Goal: Task Accomplishment & Management: Use online tool/utility

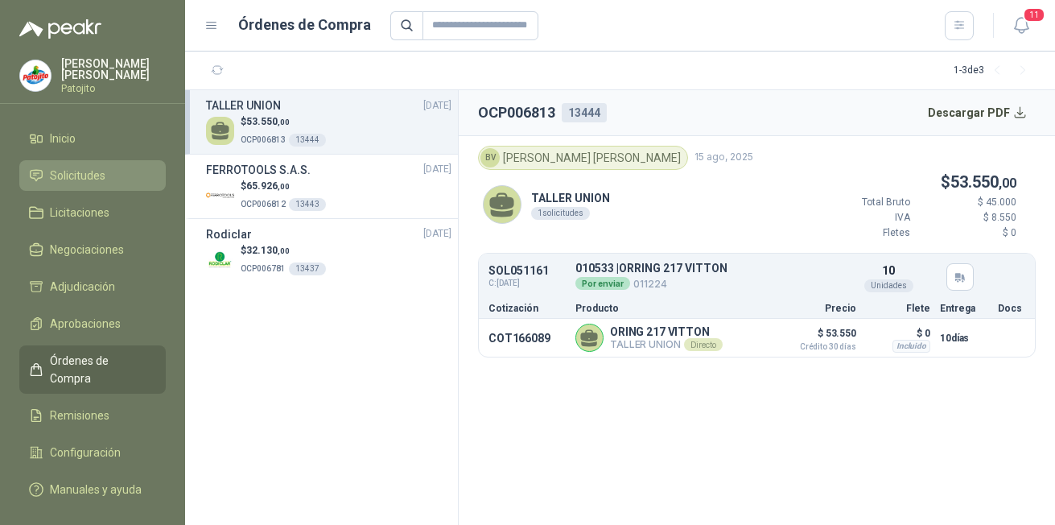
click at [103, 168] on span "Solicitudes" at bounding box center [78, 176] width 56 height 18
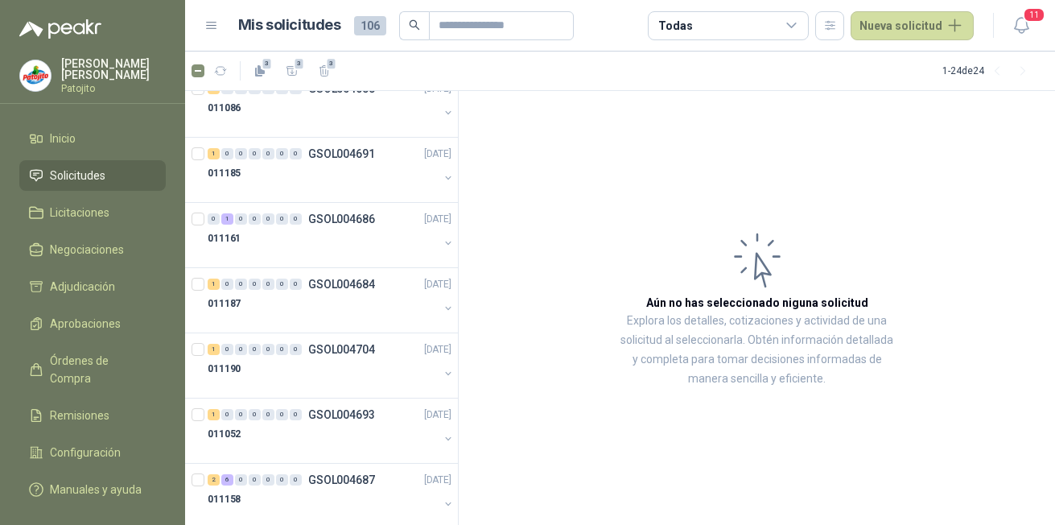
scroll to position [1152, 0]
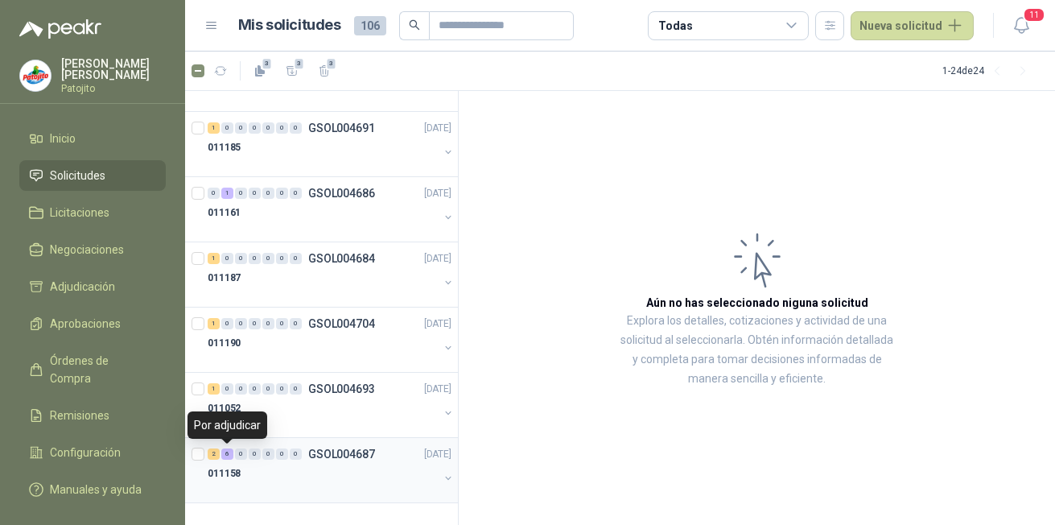
click at [227, 456] on div "6" at bounding box center [227, 453] width 12 height 11
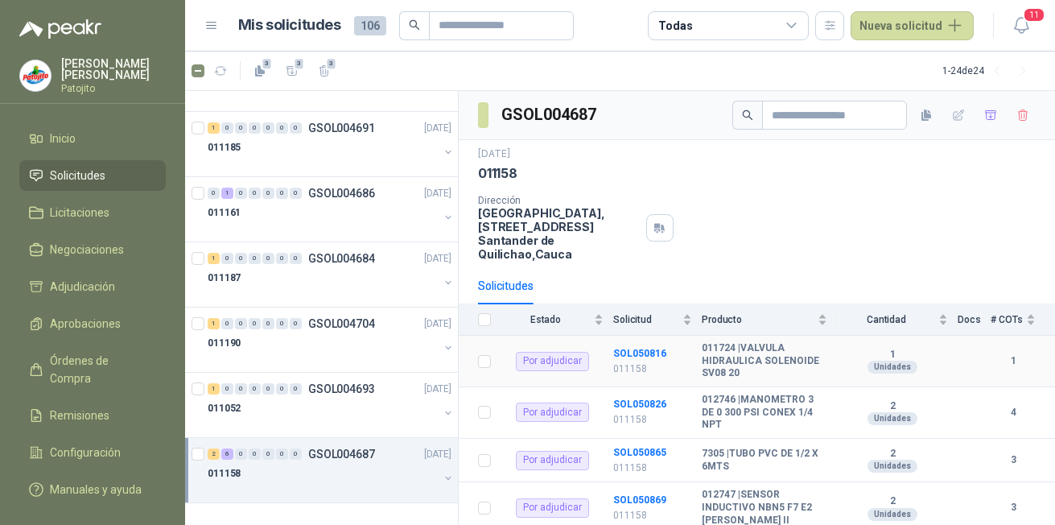
scroll to position [161, 0]
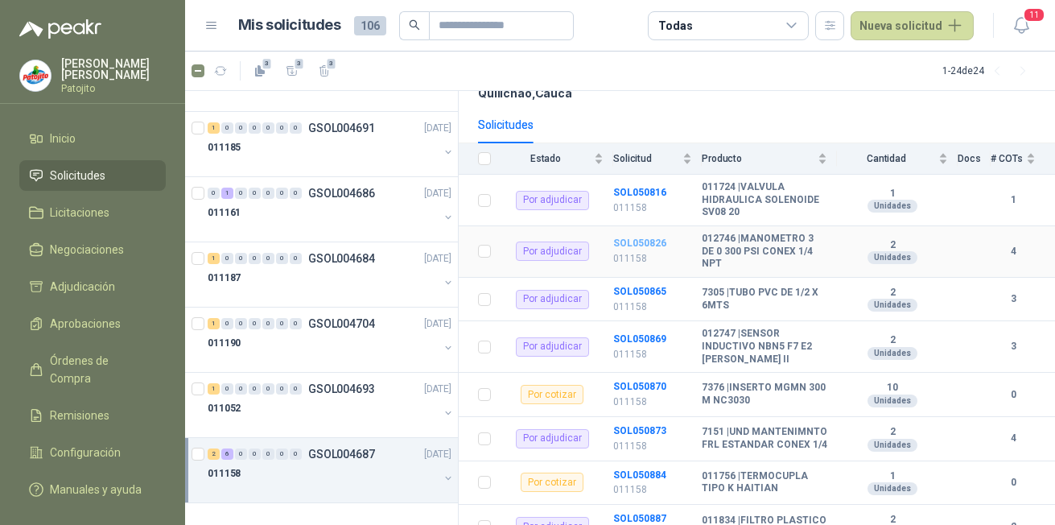
click at [637, 241] on b "SOL050826" at bounding box center [639, 242] width 53 height 11
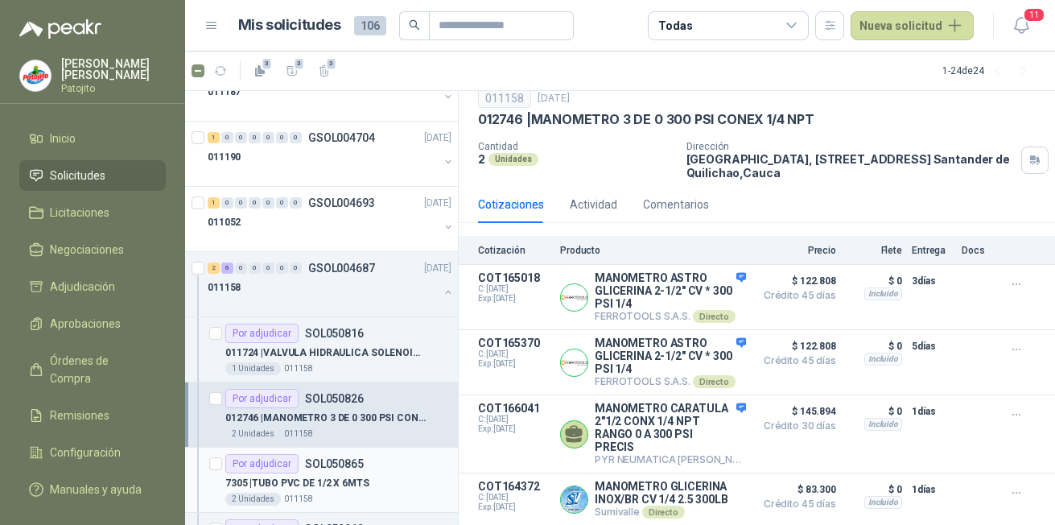
scroll to position [1419, 0]
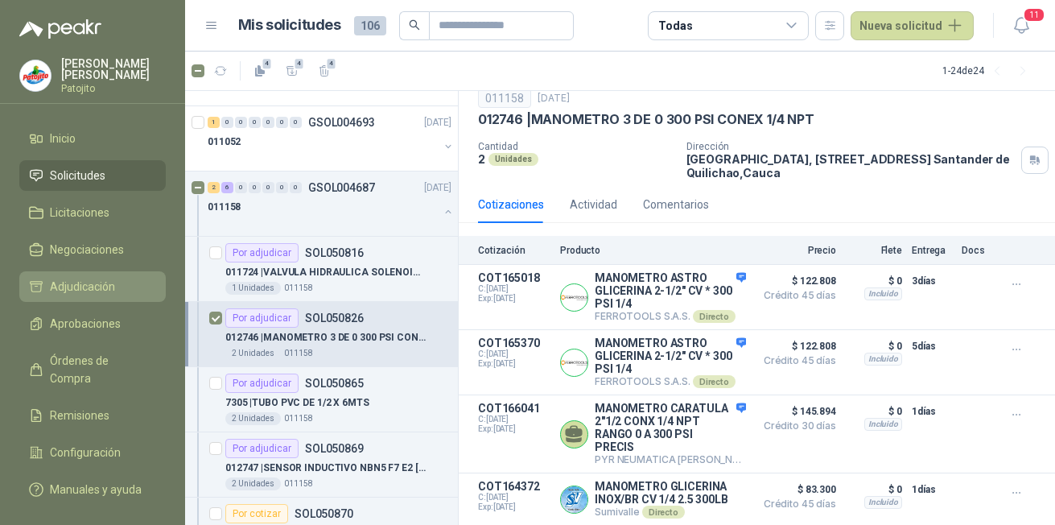
click at [94, 291] on span "Adjudicación" at bounding box center [82, 287] width 65 height 18
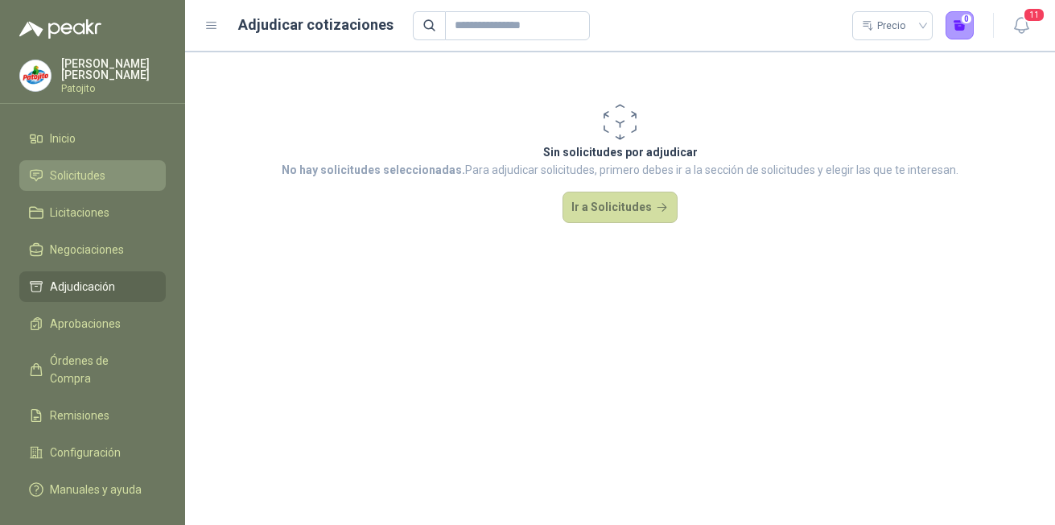
click at [123, 176] on li "Solicitudes" at bounding box center [92, 176] width 127 height 18
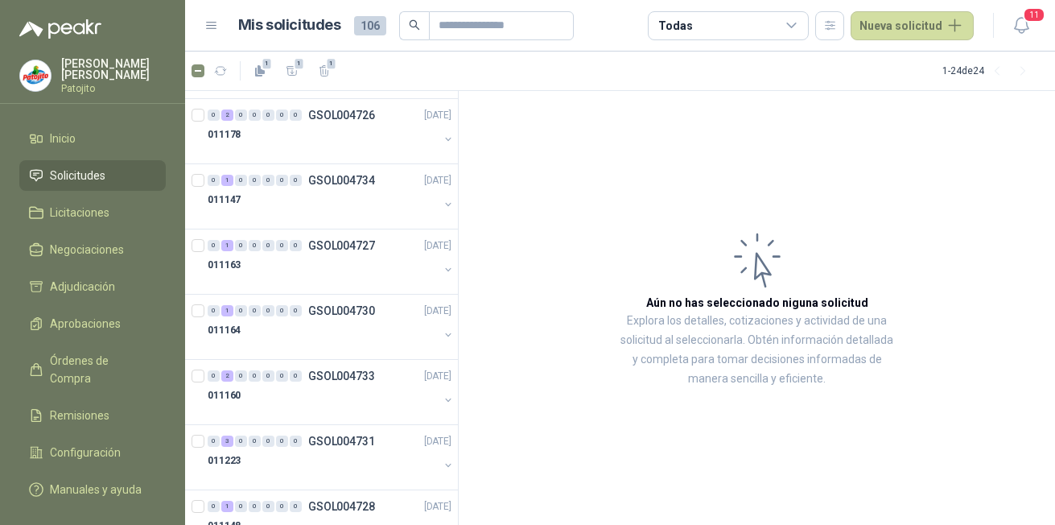
scroll to position [1152, 0]
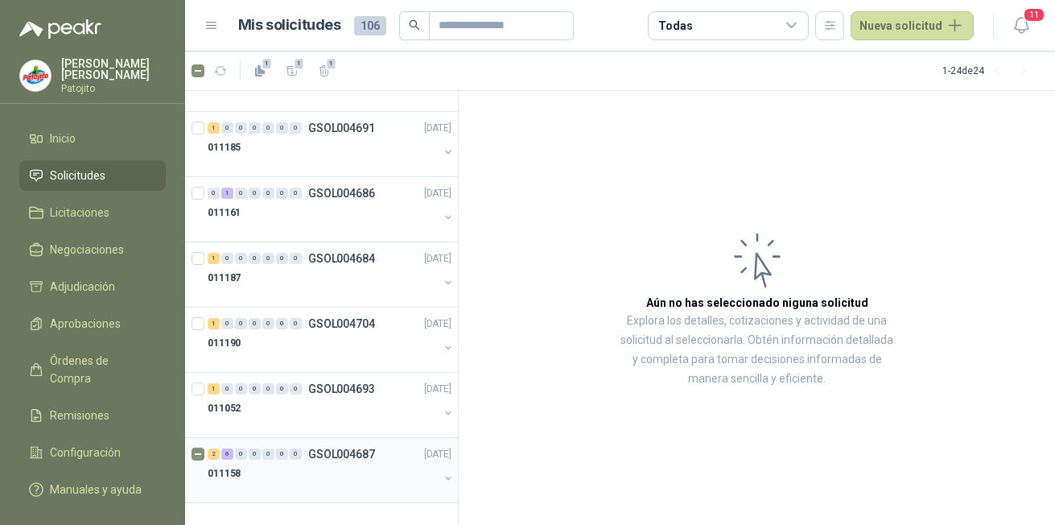
click at [227, 453] on div "6" at bounding box center [227, 453] width 12 height 11
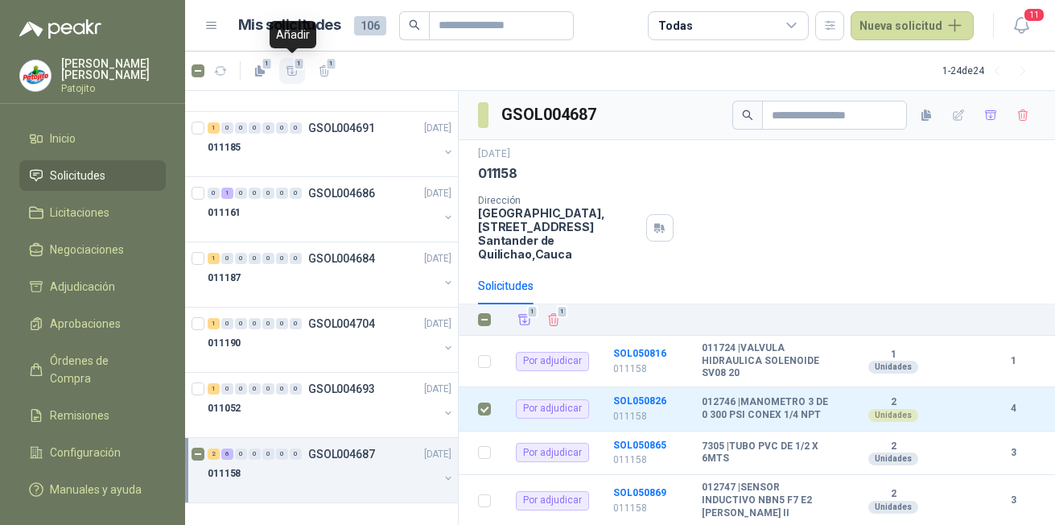
click at [298, 73] on icon "button" at bounding box center [293, 71] width 14 height 14
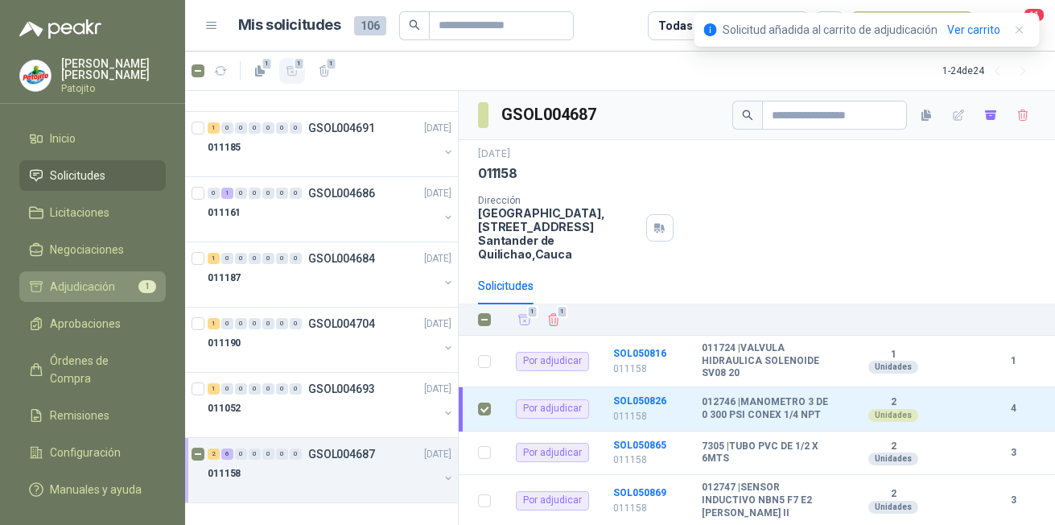
click at [122, 282] on li "Adjudicación 1" at bounding box center [92, 287] width 127 height 18
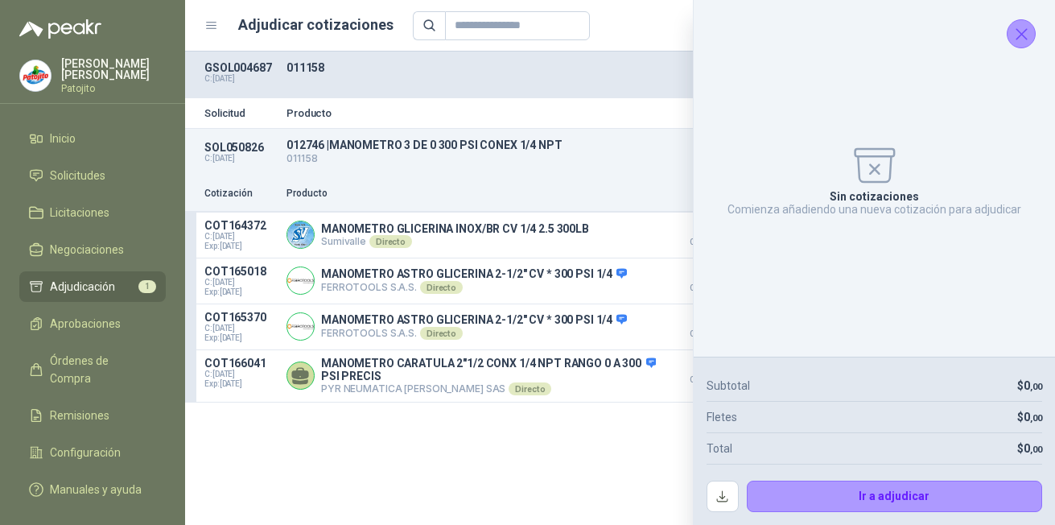
click at [1026, 32] on icon "Cerrar" at bounding box center [1022, 34] width 20 height 20
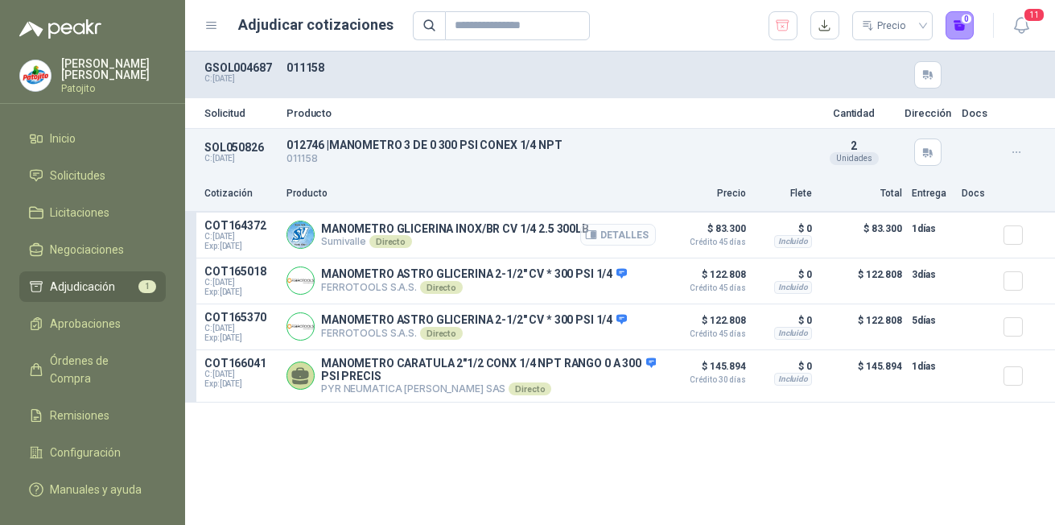
click at [625, 238] on button "Detalles" at bounding box center [618, 235] width 76 height 22
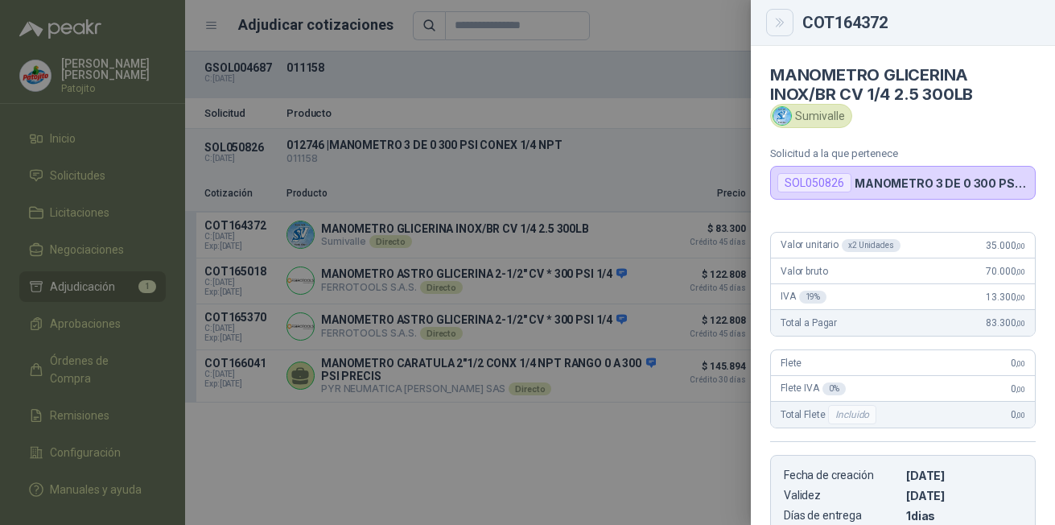
click at [781, 19] on icon "Close" at bounding box center [780, 23] width 14 height 14
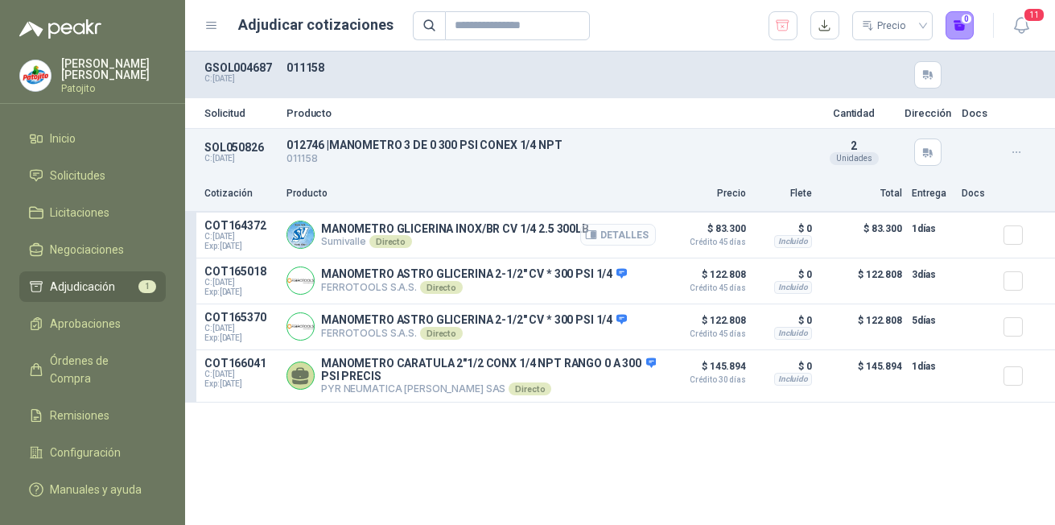
click at [624, 239] on button "Detalles" at bounding box center [618, 235] width 76 height 22
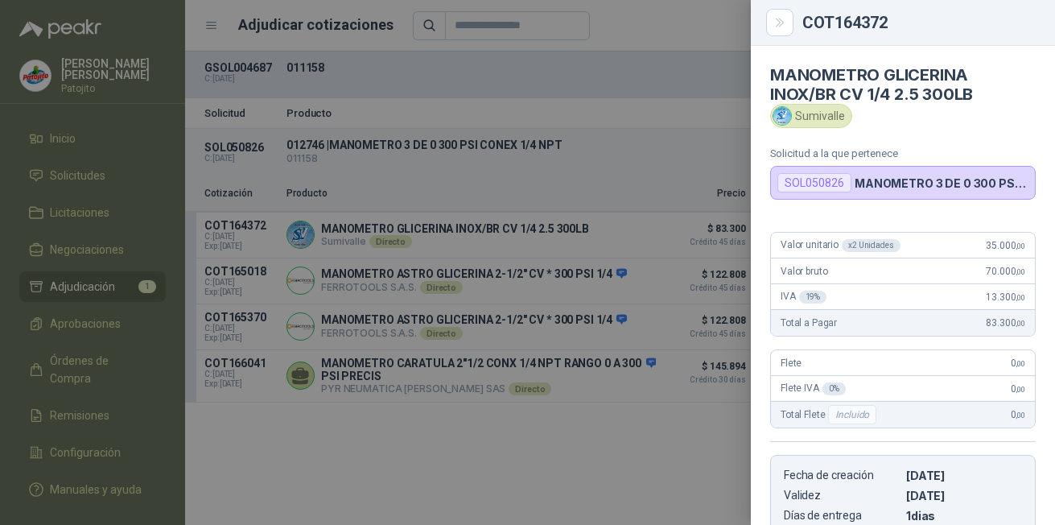
click at [590, 457] on div at bounding box center [527, 262] width 1055 height 525
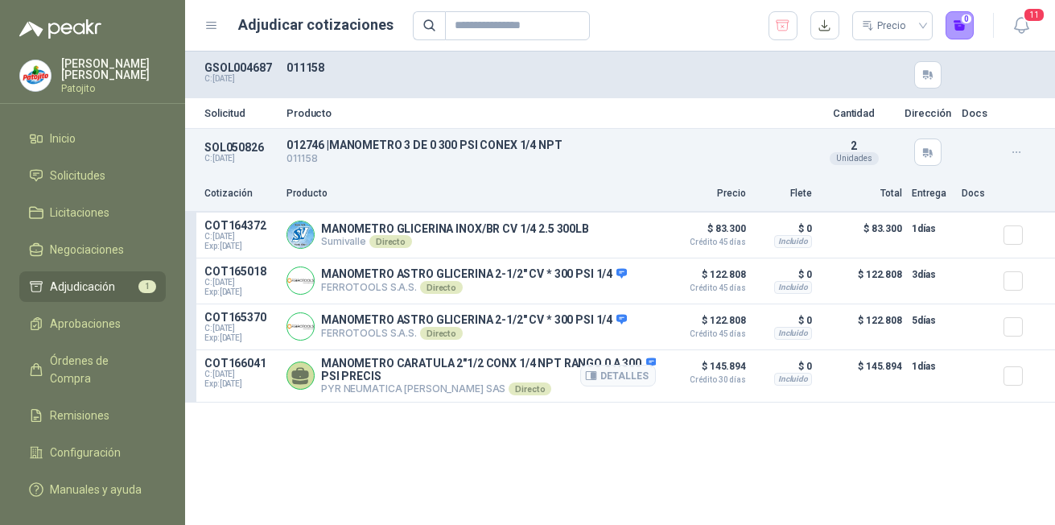
drag, startPoint x: 575, startPoint y: 426, endPoint x: 575, endPoint y: 386, distance: 39.4
click at [575, 427] on div "Solicitud Producto Cantidad Dirección Docs SOL050826 C: [DATE] 012746 | MANOMET…" at bounding box center [620, 288] width 870 height 473
click at [631, 381] on button "Detalles" at bounding box center [618, 376] width 76 height 22
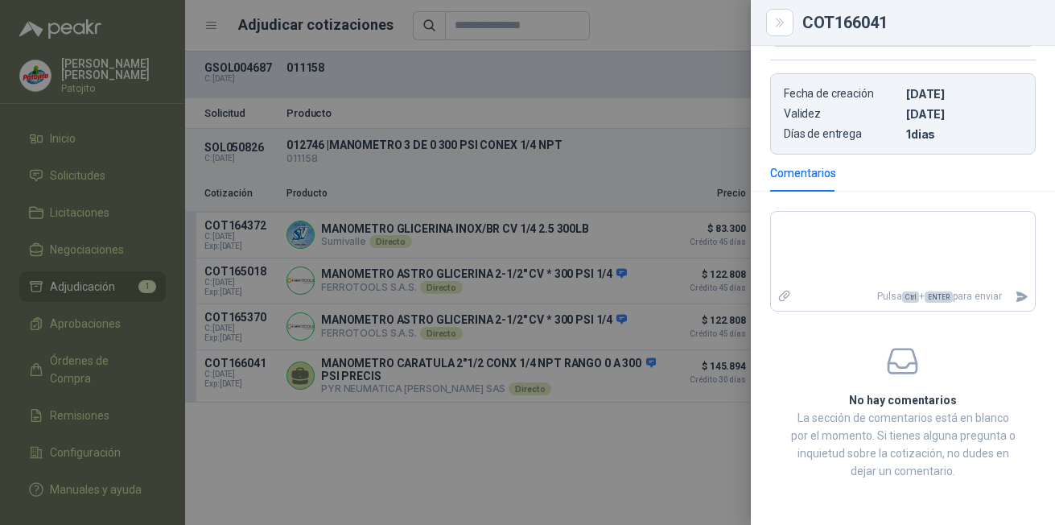
scroll to position [68, 0]
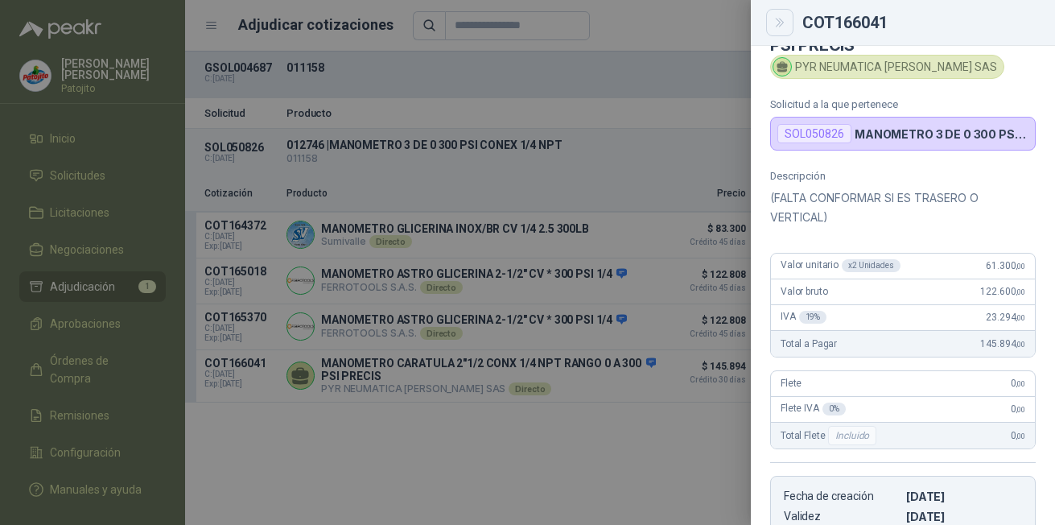
click at [779, 22] on icon "Close" at bounding box center [779, 23] width 7 height 8
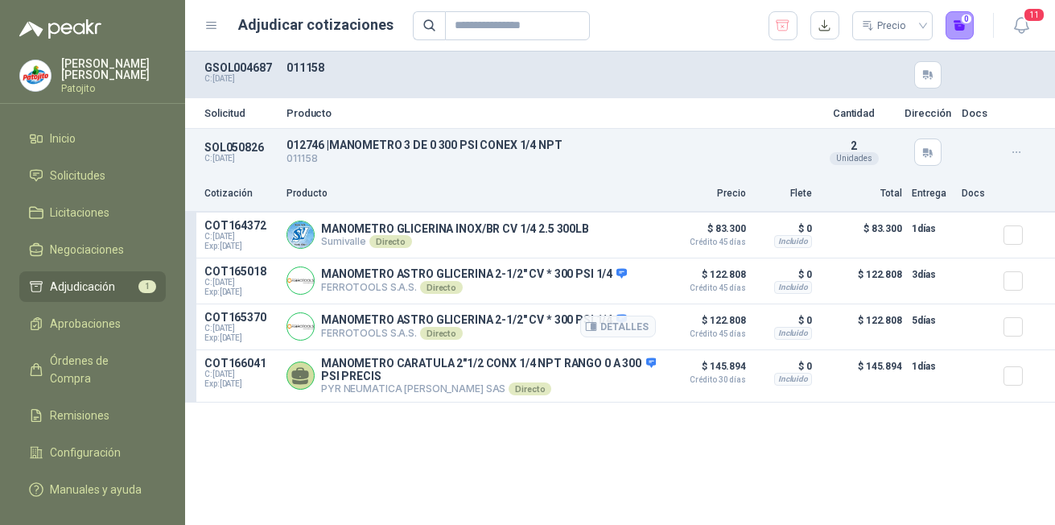
click at [568, 328] on p "MANOMETRO ASTRO GLICERINA 2-1/2" CV * 300 PSI 1/4" at bounding box center [474, 320] width 306 height 14
click at [620, 326] on button "Detalles" at bounding box center [618, 326] width 76 height 22
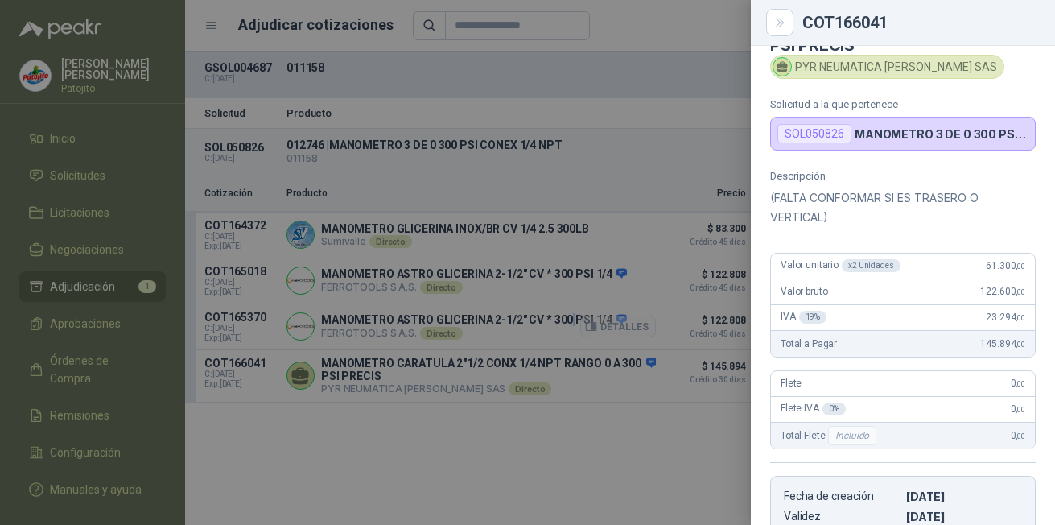
click at [621, 327] on div at bounding box center [527, 262] width 1055 height 525
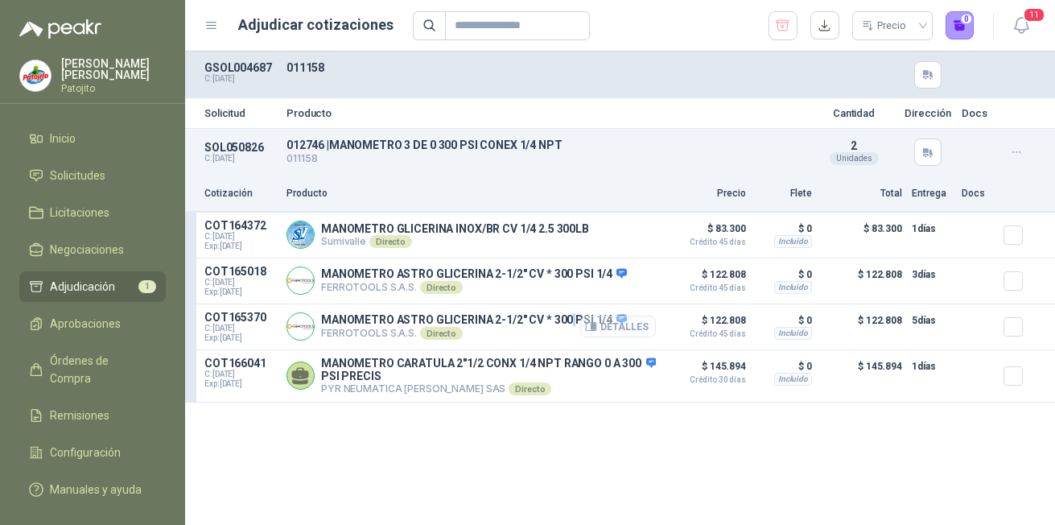
click at [613, 328] on button "Detalles" at bounding box center [618, 326] width 76 height 22
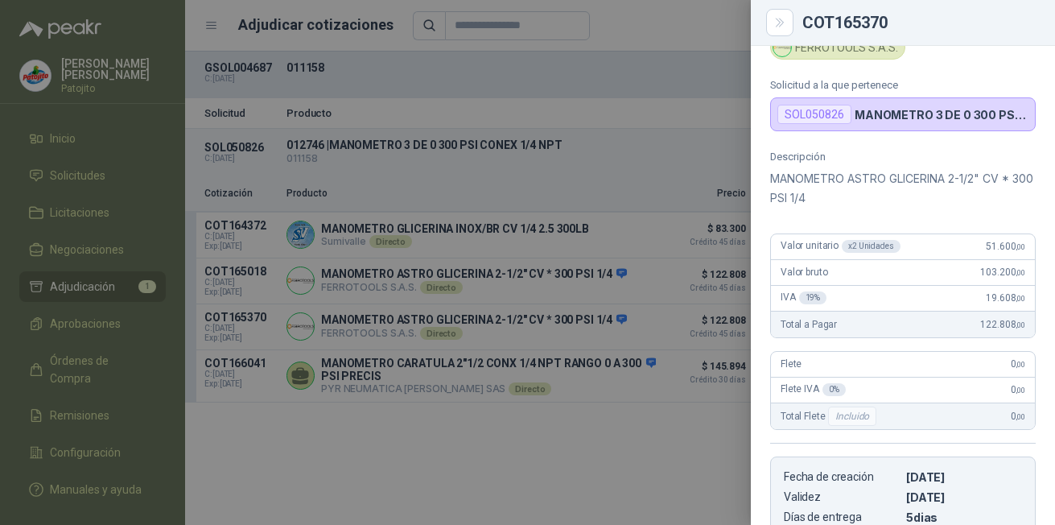
click at [674, 466] on div at bounding box center [527, 262] width 1055 height 525
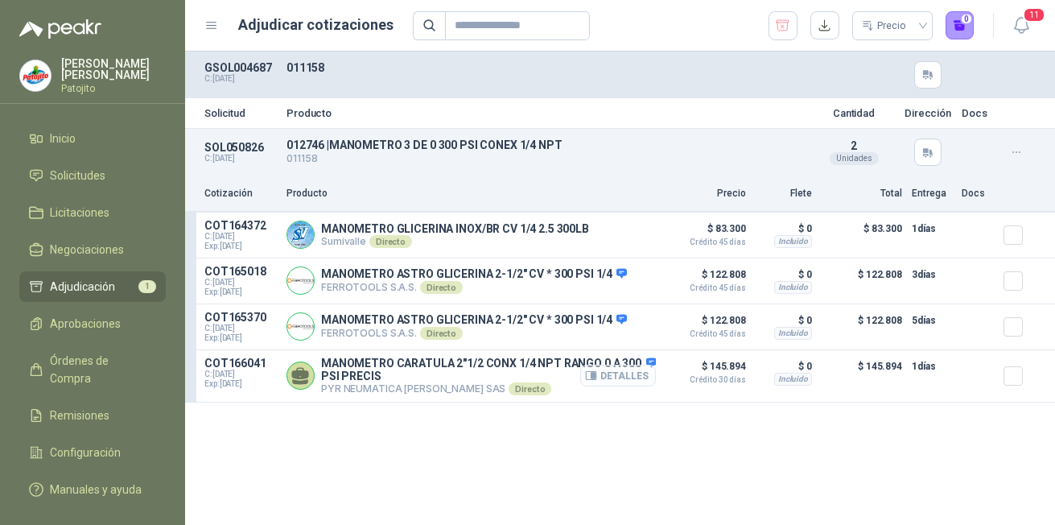
click at [633, 383] on button "Detalles" at bounding box center [618, 376] width 76 height 22
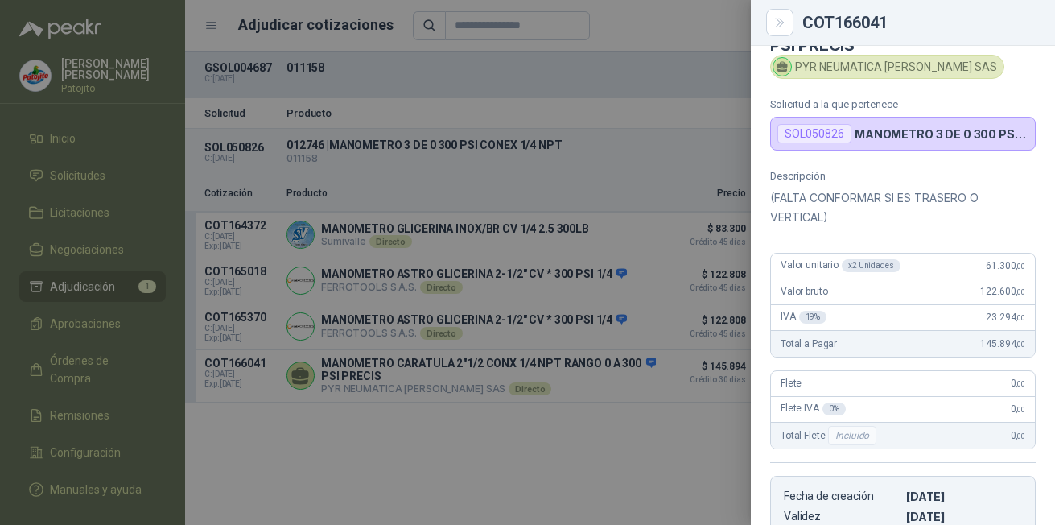
click at [605, 440] on div at bounding box center [527, 262] width 1055 height 525
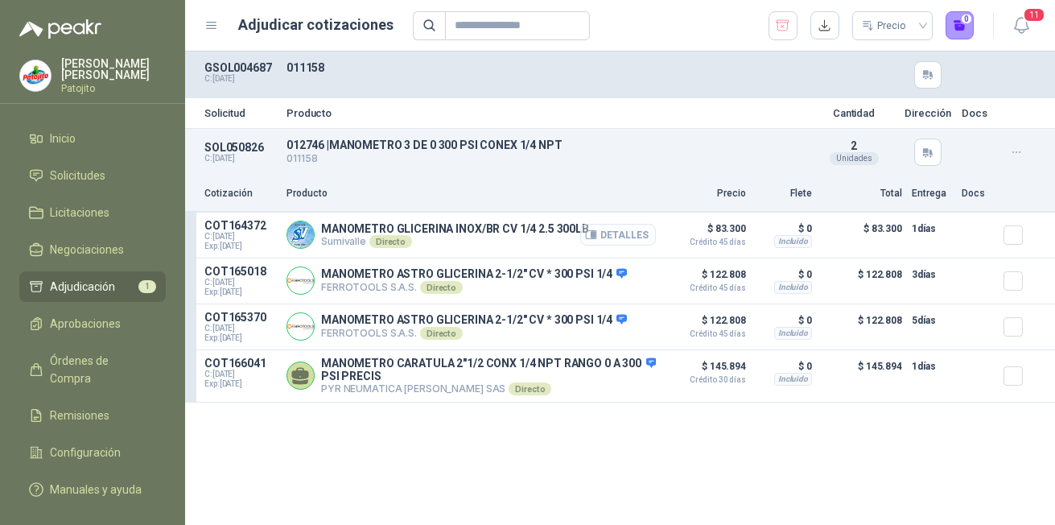
click at [619, 232] on button "Detalles" at bounding box center [618, 235] width 76 height 22
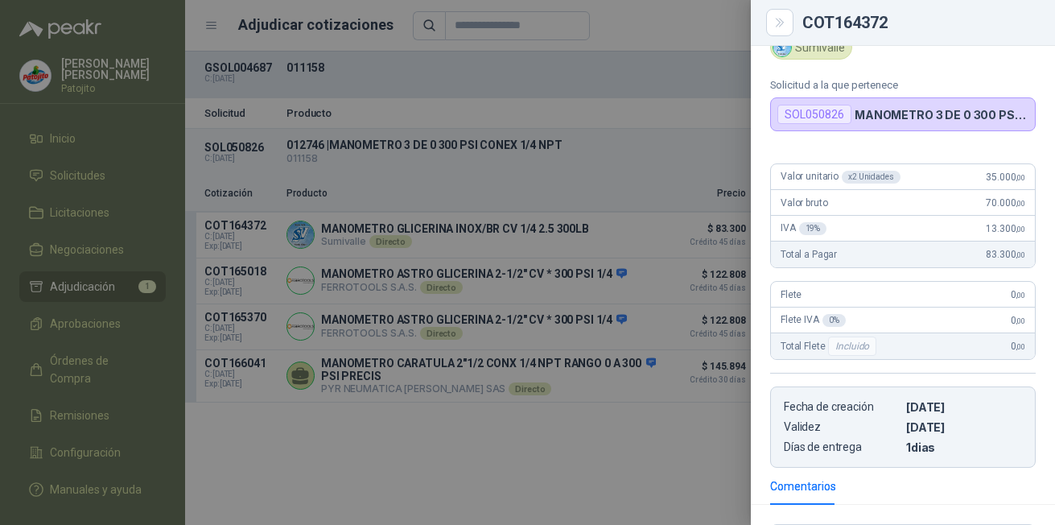
click at [381, 460] on div at bounding box center [527, 262] width 1055 height 525
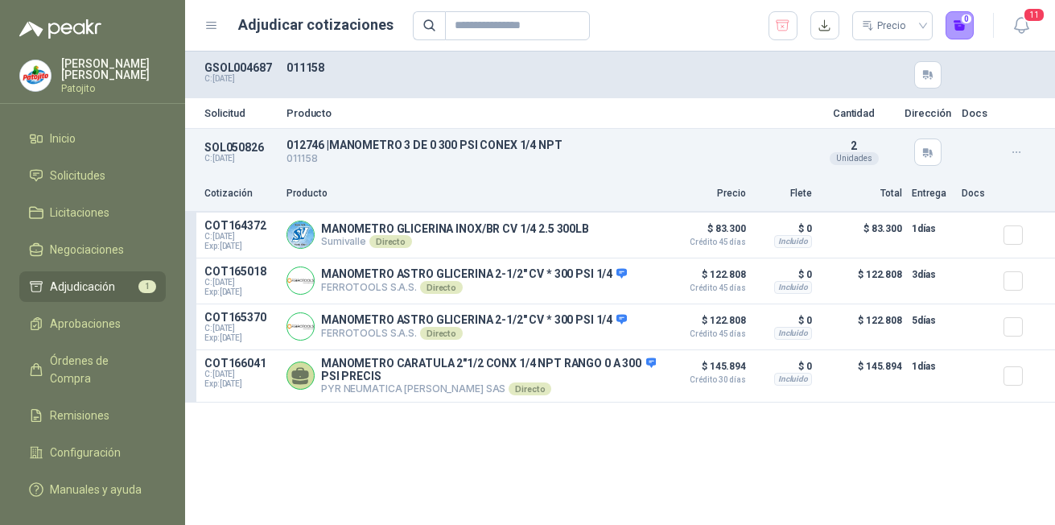
click at [534, 418] on div "Solicitud Producto Cantidad Dirección Docs SOL050826 C: [DATE] 012746 | MANOMET…" at bounding box center [620, 288] width 870 height 473
click at [500, 451] on div "Solicitud Producto Cantidad Dirección Docs SOL050826 C: [DATE] 012746 | MANOMET…" at bounding box center [620, 288] width 870 height 473
click at [643, 380] on button "Detalles" at bounding box center [618, 376] width 76 height 22
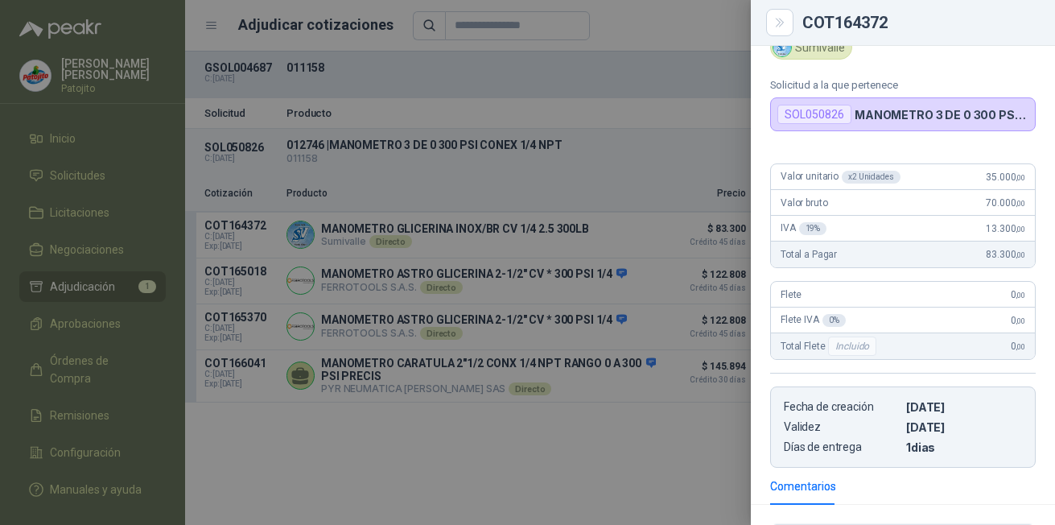
scroll to position [88, 0]
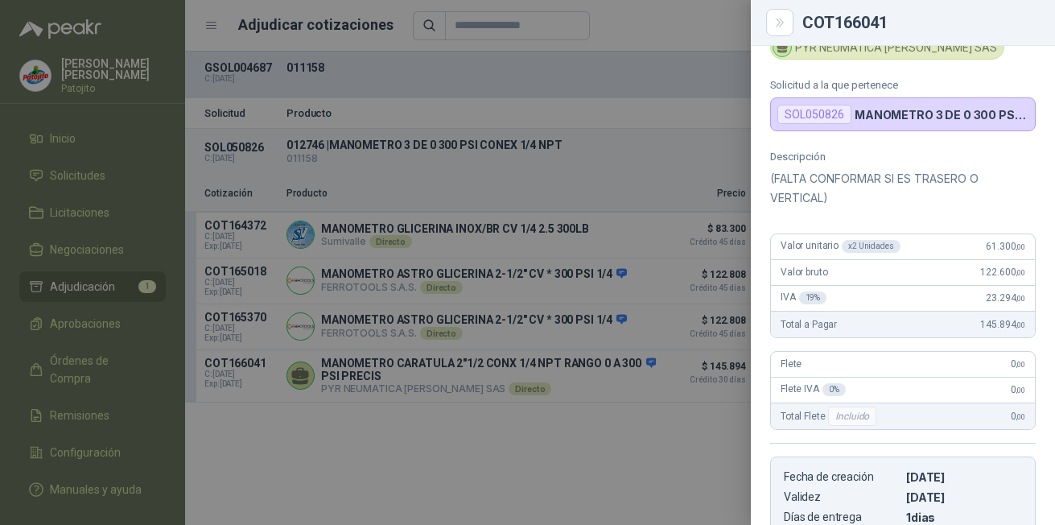
click at [602, 481] on div at bounding box center [527, 262] width 1055 height 525
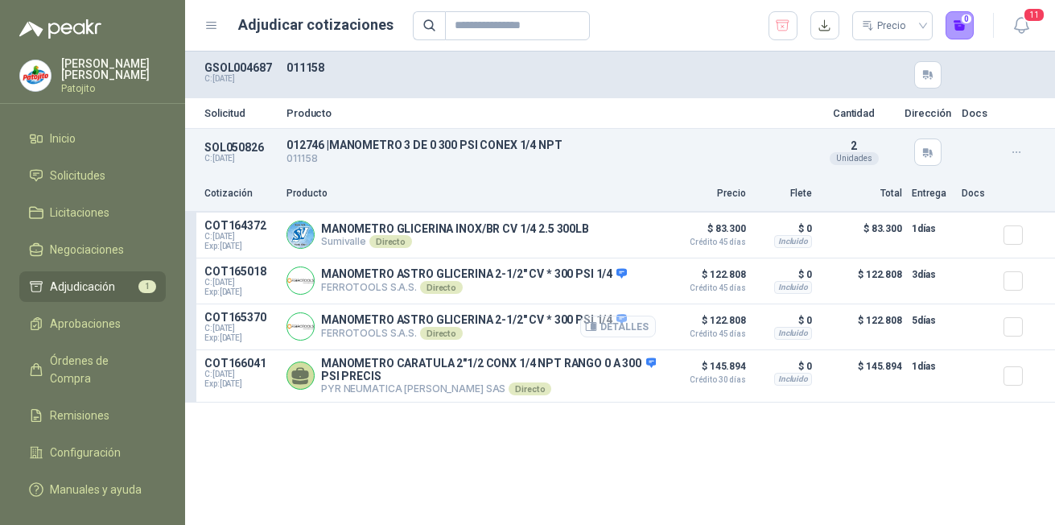
click at [620, 319] on button "Detalles" at bounding box center [618, 326] width 76 height 22
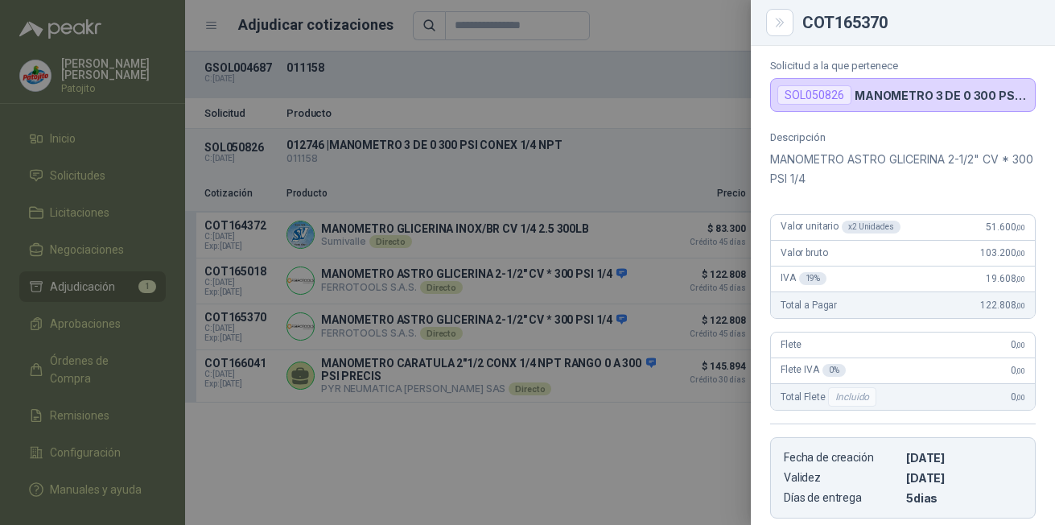
click at [626, 461] on div at bounding box center [527, 262] width 1055 height 525
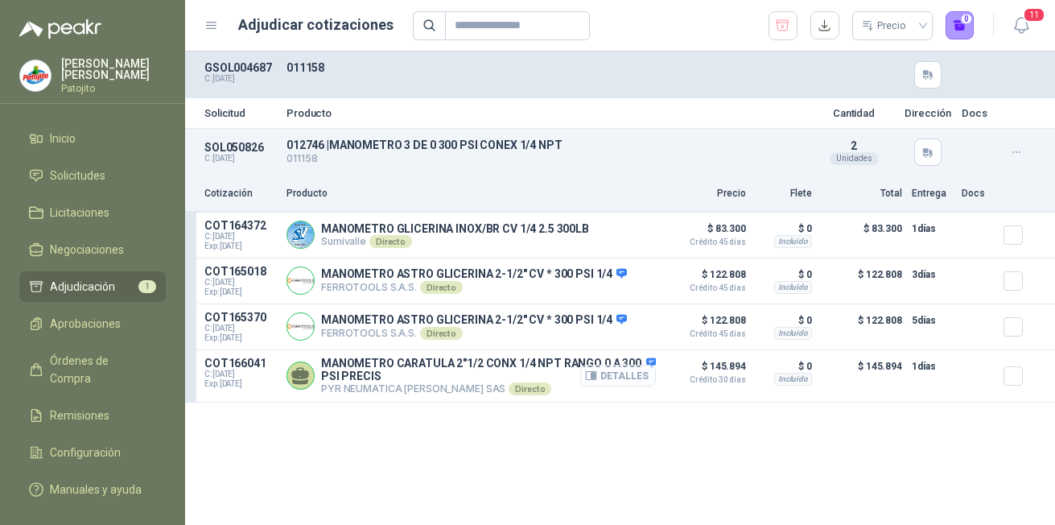
click at [632, 374] on button "Detalles" at bounding box center [618, 376] width 76 height 22
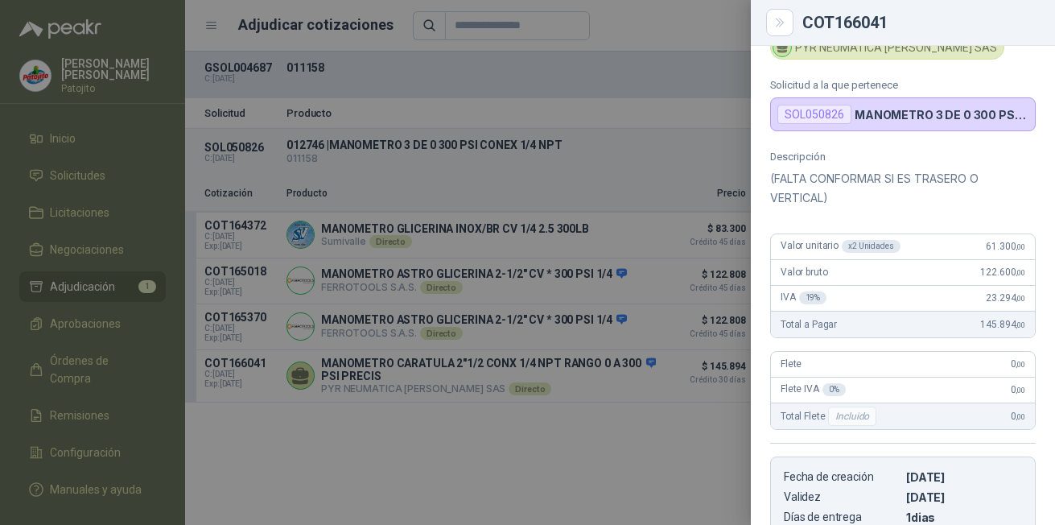
click at [651, 459] on div at bounding box center [527, 262] width 1055 height 525
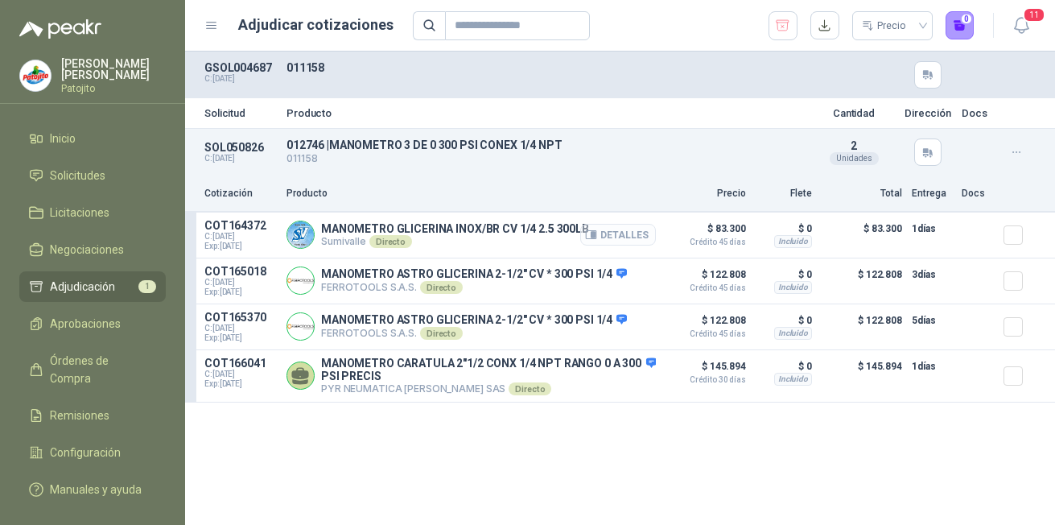
click at [629, 236] on button "Detalles" at bounding box center [618, 235] width 76 height 22
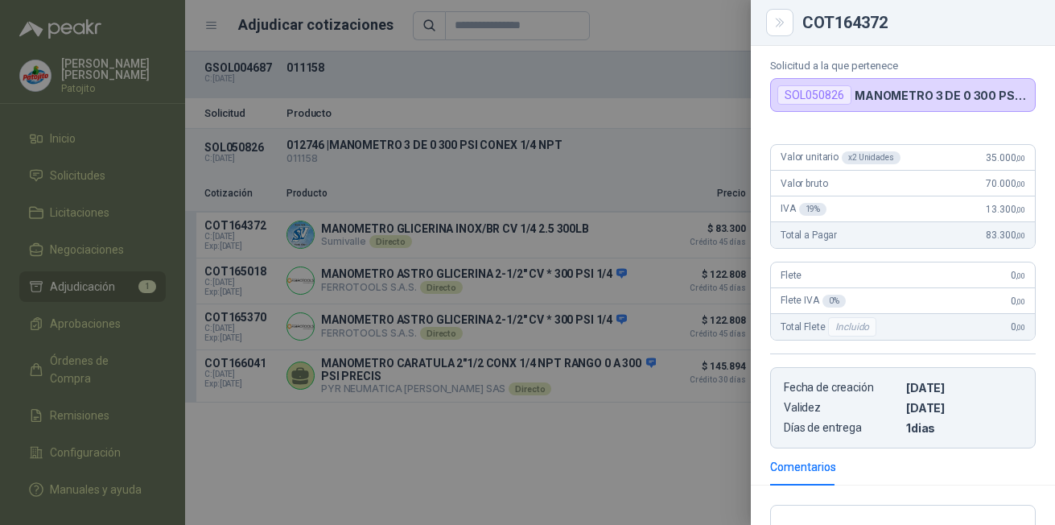
scroll to position [68, 0]
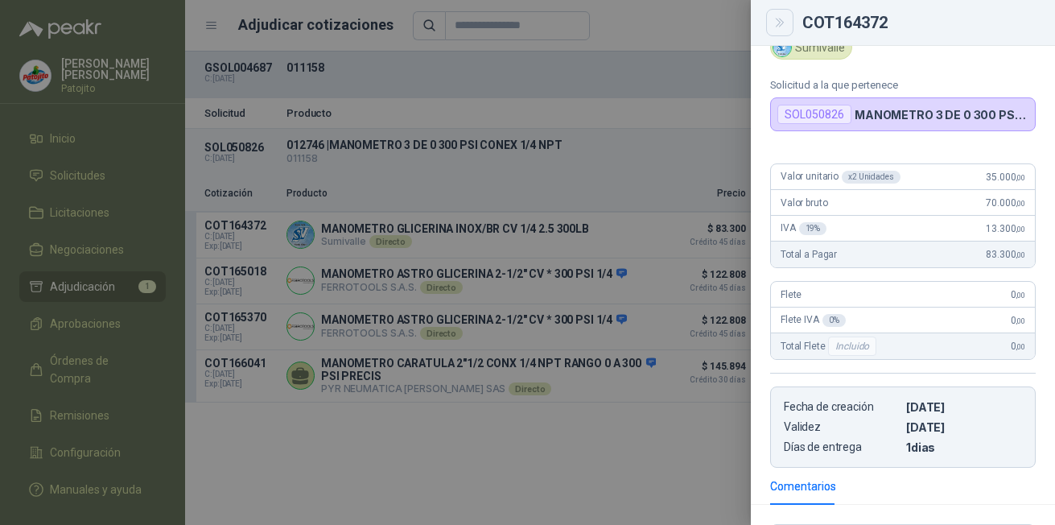
click at [612, 240] on div at bounding box center [527, 262] width 1055 height 525
click at [547, 239] on div at bounding box center [527, 262] width 1055 height 525
click at [612, 240] on div at bounding box center [527, 262] width 1055 height 525
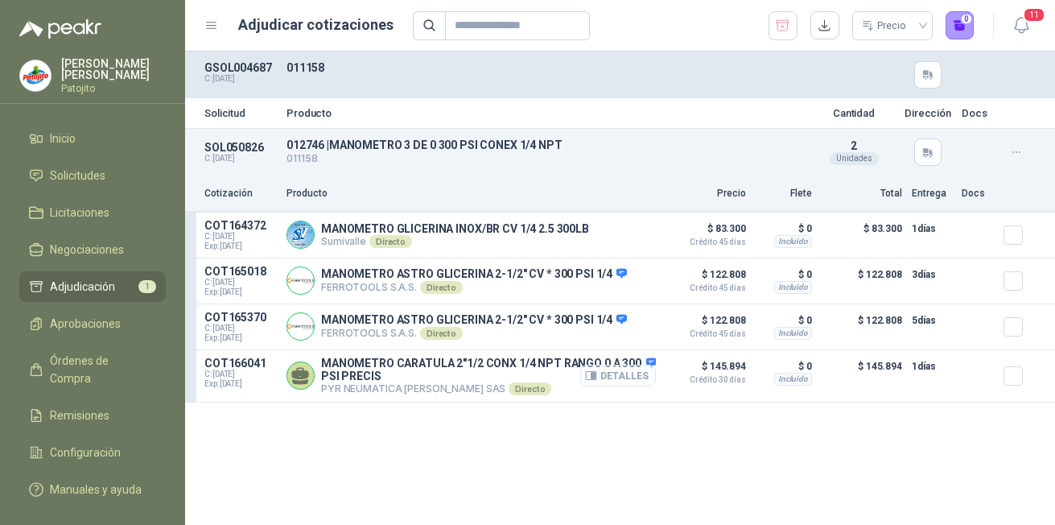
click at [631, 373] on button "Detalles" at bounding box center [618, 376] width 76 height 22
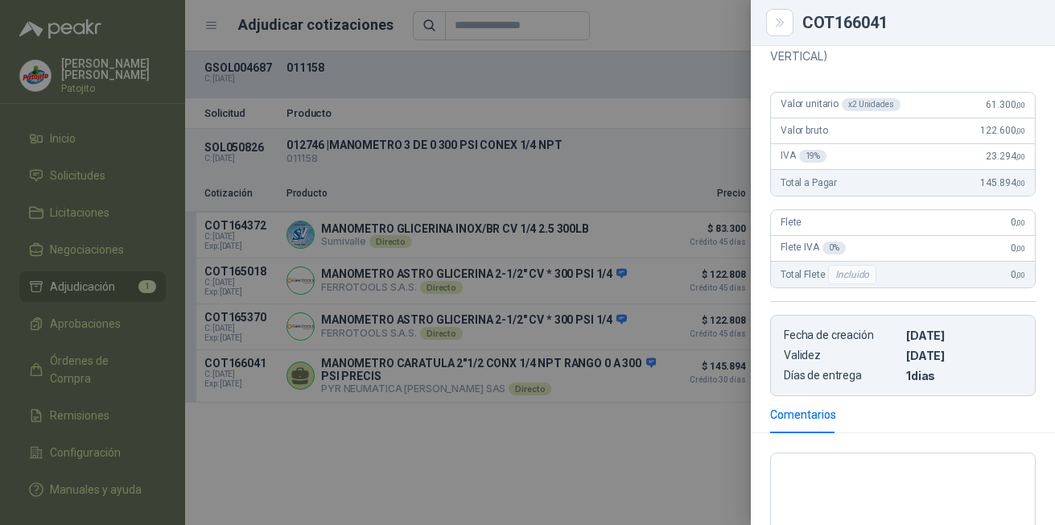
scroll to position [149, 0]
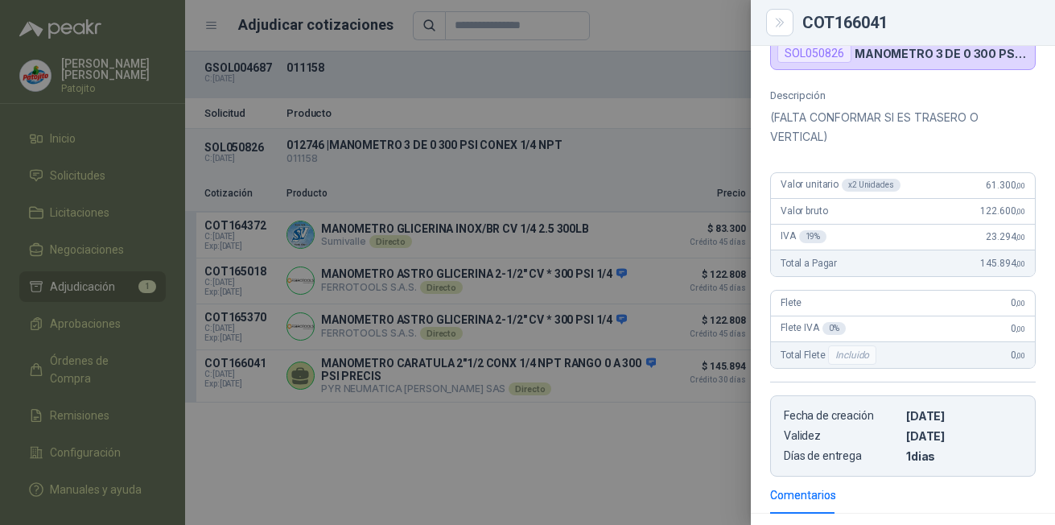
click at [693, 443] on div at bounding box center [527, 262] width 1055 height 525
